Goal: Information Seeking & Learning: Understand process/instructions

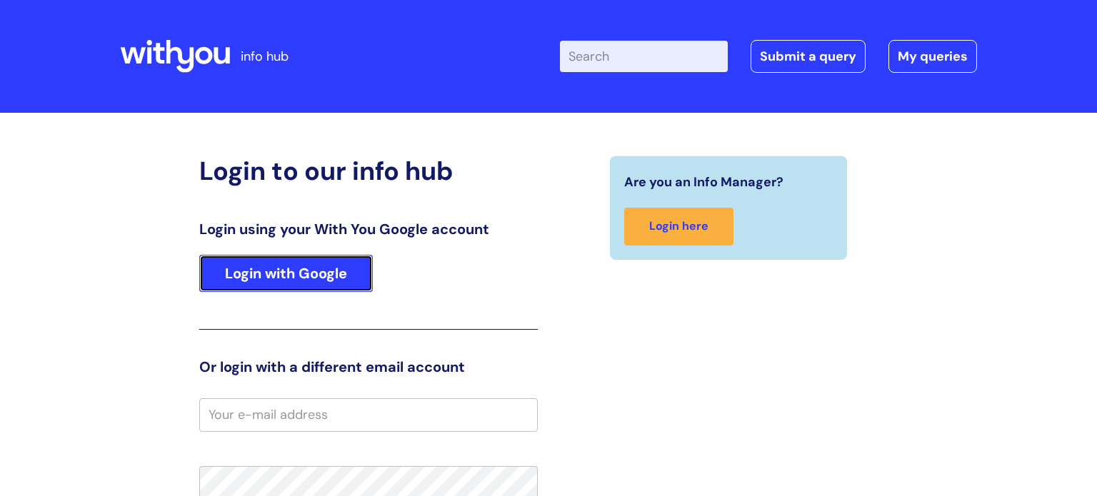
click at [324, 263] on link "Login with Google" at bounding box center [285, 273] width 173 height 37
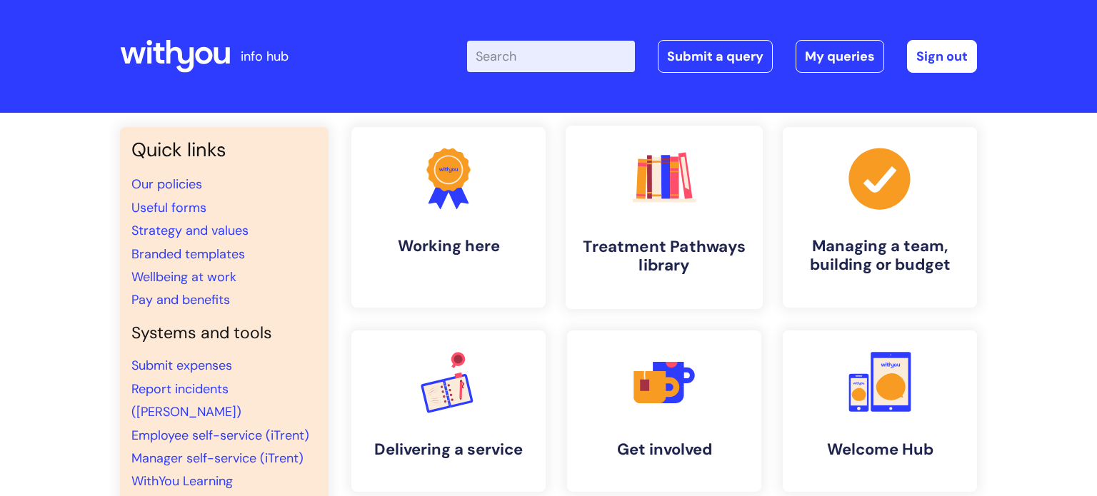
click at [594, 192] on link ".cls-1{fill:#f89b22;}.cls-1,.cls-2,.cls-3,.cls-4,.cls-5,.cls-6,.cls-7{stroke-wi…" at bounding box center [663, 217] width 197 height 183
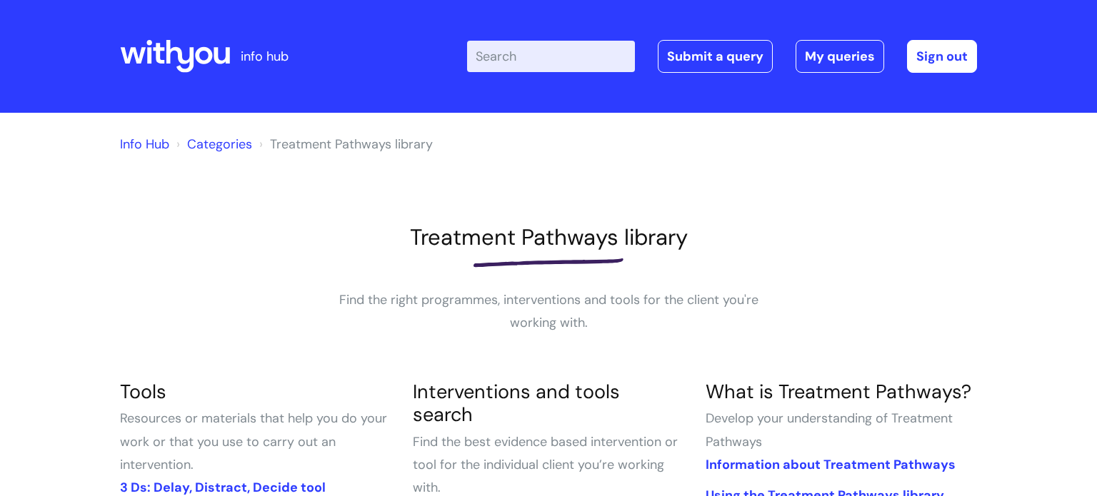
click at [520, 50] on input "Enter your search term here..." at bounding box center [551, 56] width 168 height 31
type input "journey"
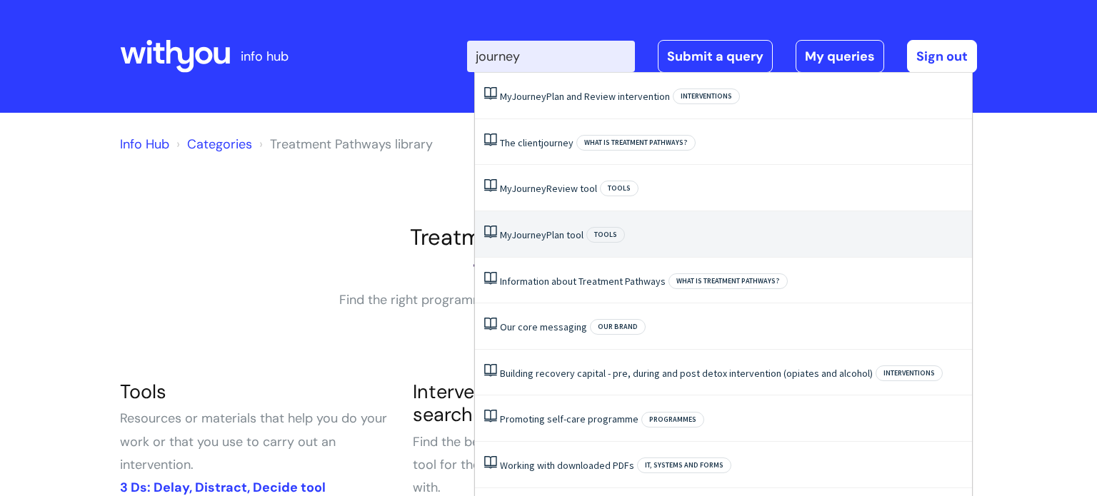
click at [561, 234] on link "My Journey Plan tool" at bounding box center [542, 234] width 84 height 13
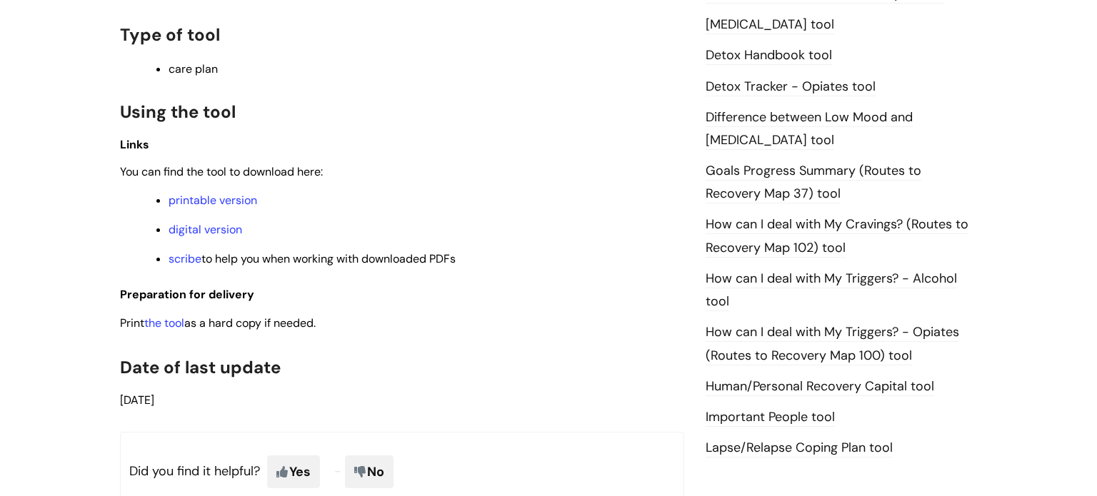
scroll to position [877, 0]
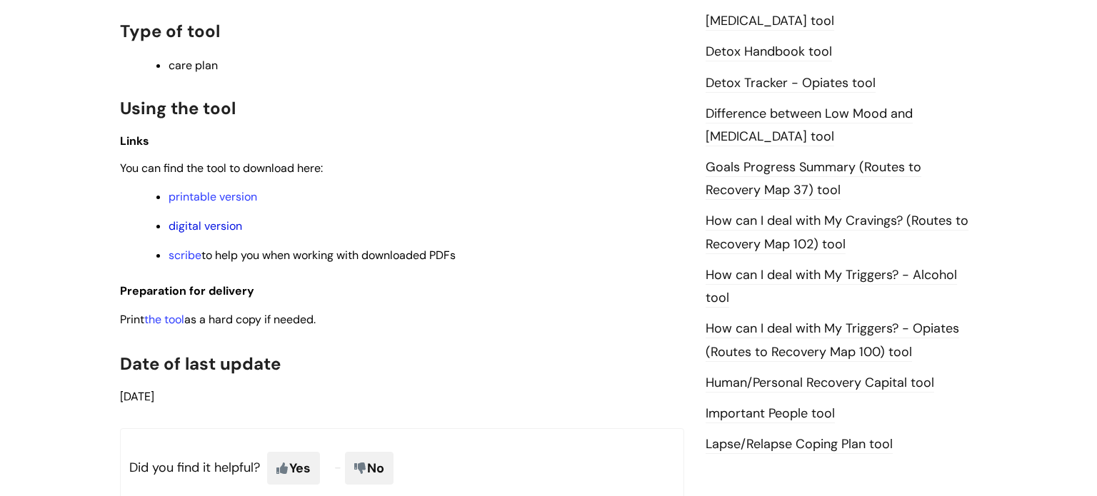
click at [218, 228] on link "digital version" at bounding box center [205, 225] width 74 height 15
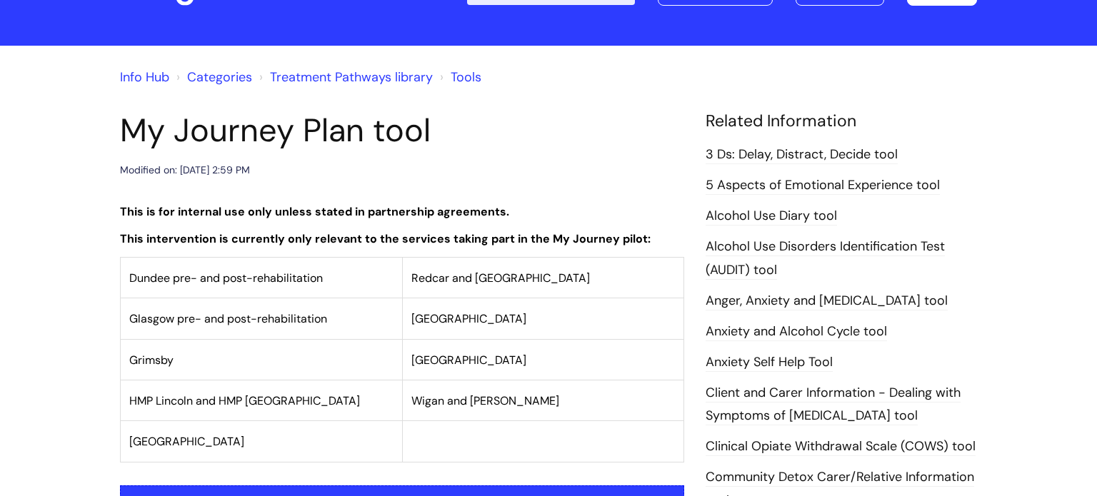
scroll to position [0, 0]
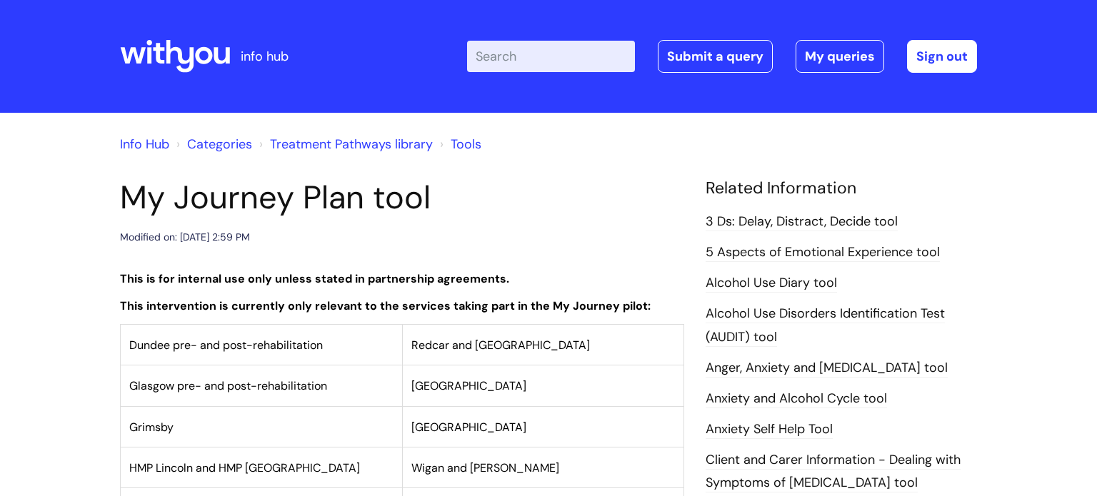
click at [202, 47] on icon at bounding box center [203, 55] width 17 height 17
